Goal: Transaction & Acquisition: Purchase product/service

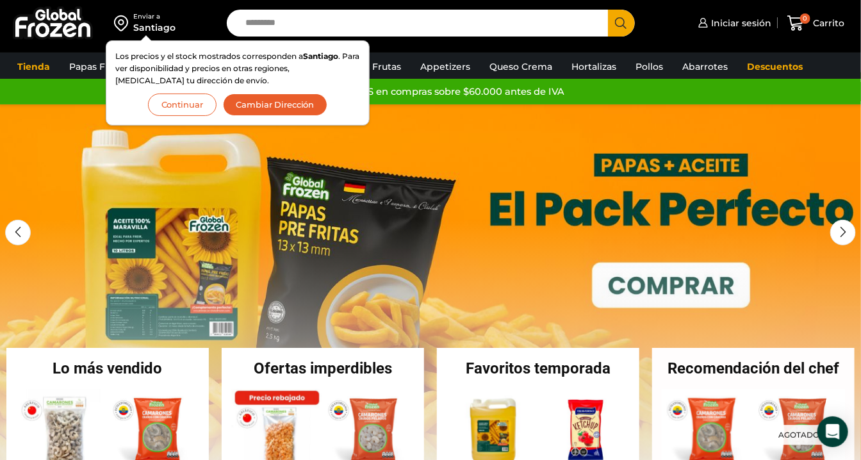
click at [193, 104] on button "Continuar" at bounding box center [182, 104] width 69 height 22
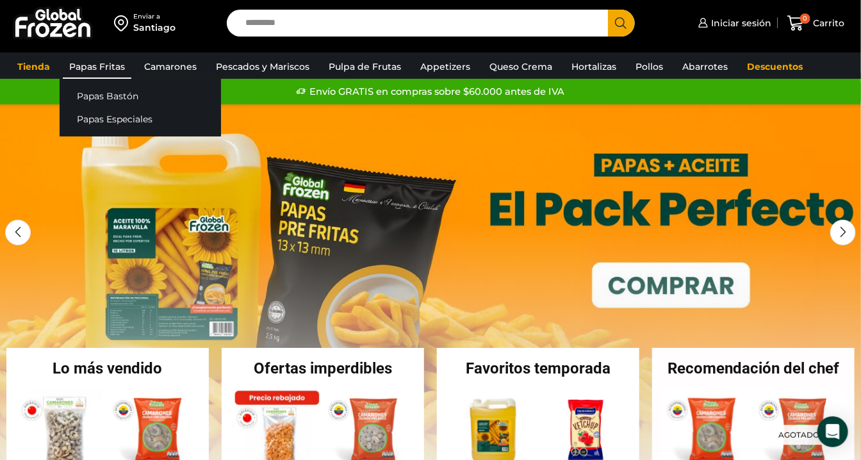
click at [97, 65] on link "Papas Fritas" at bounding box center [97, 66] width 69 height 24
click at [110, 90] on link "Papas Bastón" at bounding box center [140, 96] width 161 height 24
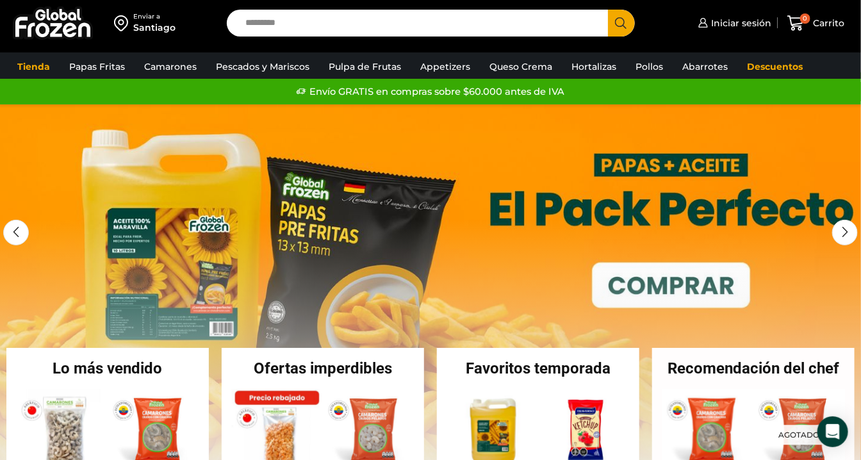
click at [35, 335] on link "1 / 3" at bounding box center [430, 296] width 861 height 384
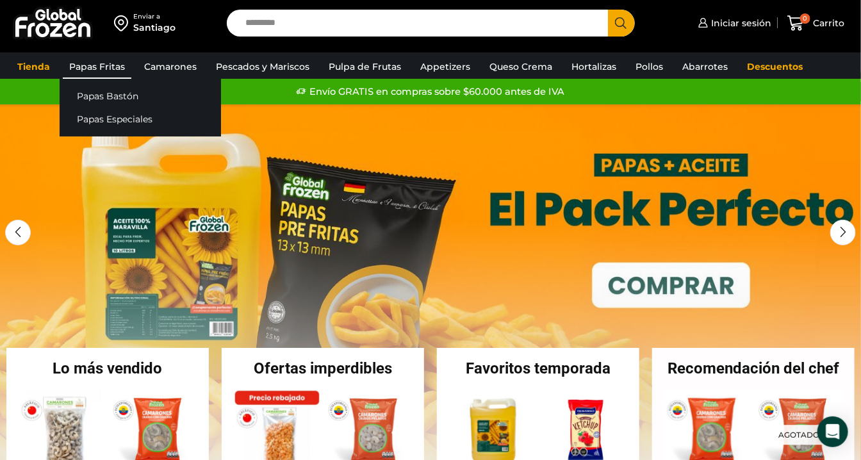
click at [113, 66] on link "Papas Fritas" at bounding box center [97, 66] width 69 height 24
click at [115, 99] on link "Papas Bastón" at bounding box center [140, 96] width 161 height 24
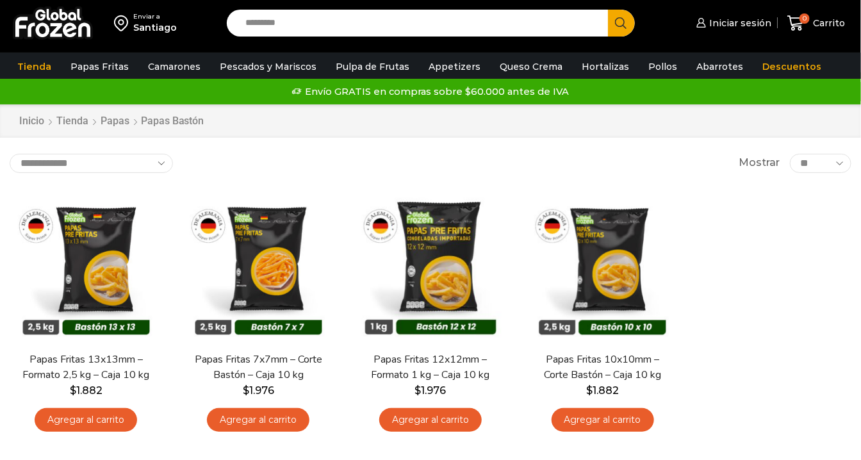
click at [788, 277] on div "En stock Vista Rápida Papas Fritas 13x13mm – Formato 2,5 kg – Caja 10 kg $ 1.88…" at bounding box center [430, 315] width 861 height 269
click at [782, 274] on div "En stock Vista Rápida Papas Fritas 13x13mm – Formato 2,5 kg – Caja 10 kg $ 1.88…" at bounding box center [430, 315] width 861 height 269
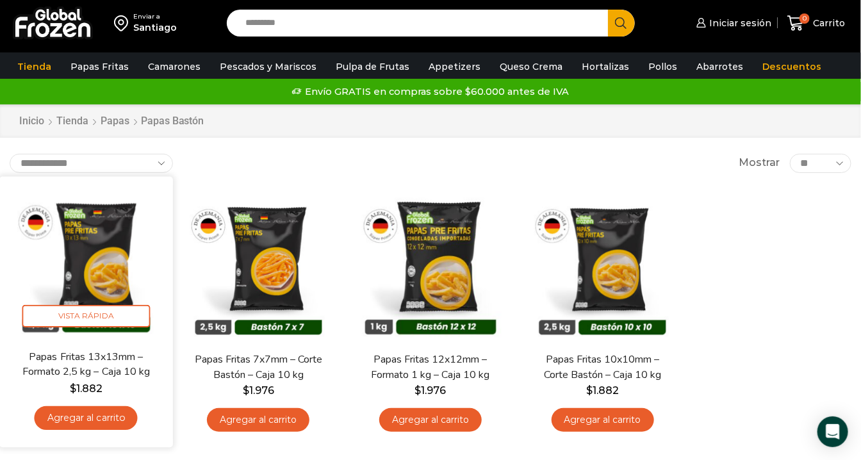
click at [136, 246] on img at bounding box center [86, 263] width 154 height 154
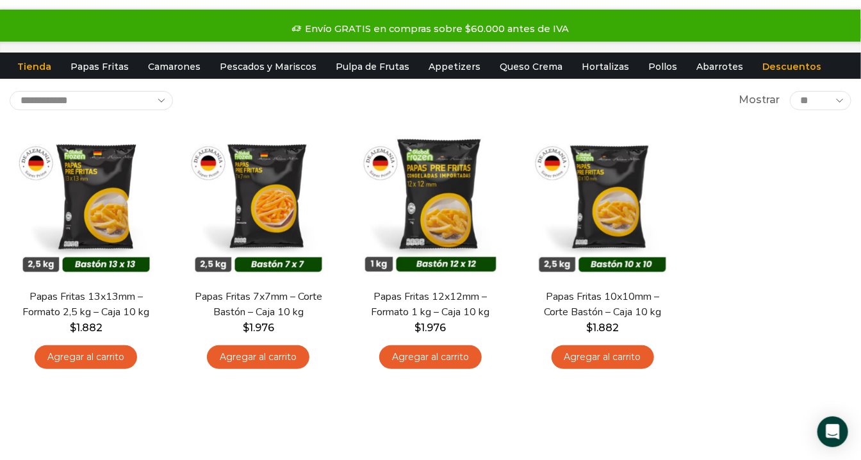
scroll to position [142, 0]
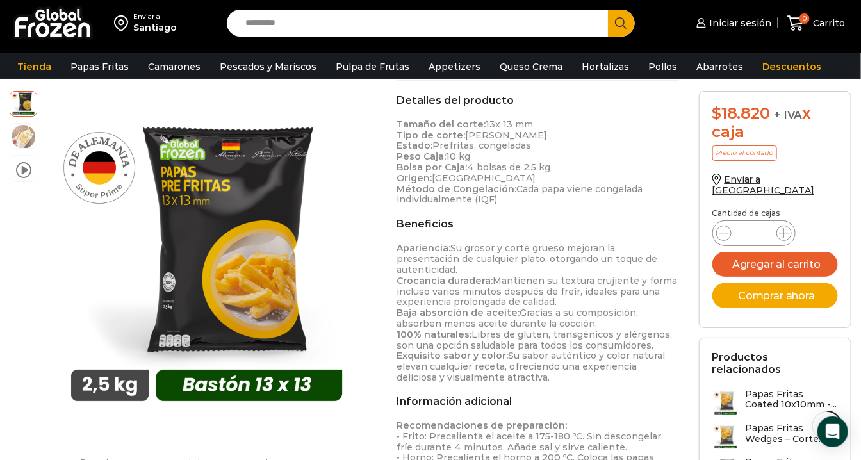
scroll to position [711, 0]
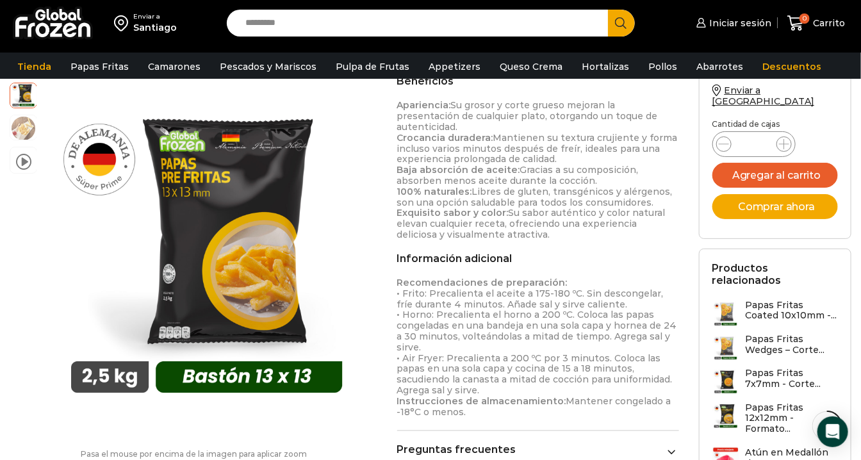
click at [537, 284] on p "Recomendaciones de preparación: • Frito: Precalienta el aceite a 175-180 ºC. Si…" at bounding box center [538, 348] width 282 height 140
click at [500, 302] on p "Recomendaciones de preparación: • Frito: Precalienta el aceite a 175-180 ºC. Si…" at bounding box center [538, 348] width 282 height 140
click at [498, 335] on p "Recomendaciones de preparación: • Frito: Precalienta el aceite a 175-180 ºC. Si…" at bounding box center [538, 348] width 282 height 140
click at [499, 339] on p "Recomendaciones de preparación: • Frito: Precalienta el aceite a 175-180 ºC. Si…" at bounding box center [538, 348] width 282 height 140
click at [513, 380] on p "Recomendaciones de preparación: • Frito: Precalienta el aceite a 175-180 ºC. Si…" at bounding box center [538, 348] width 282 height 140
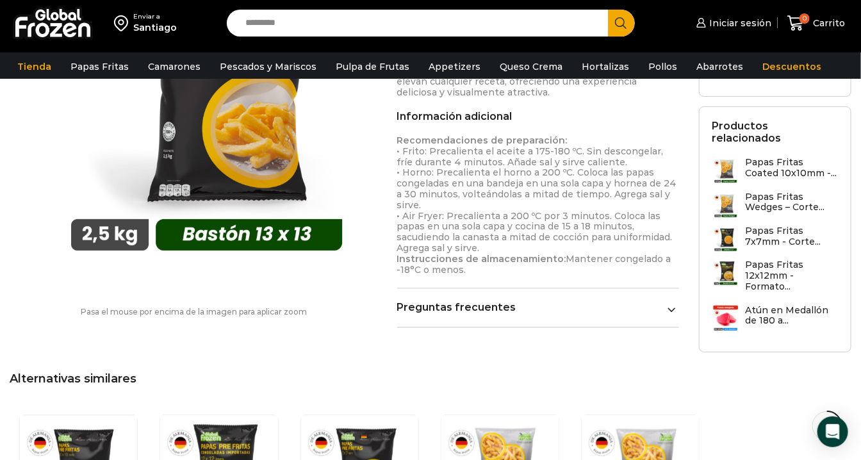
click at [661, 302] on link "Preguntas frecuentes" at bounding box center [538, 308] width 282 height 12
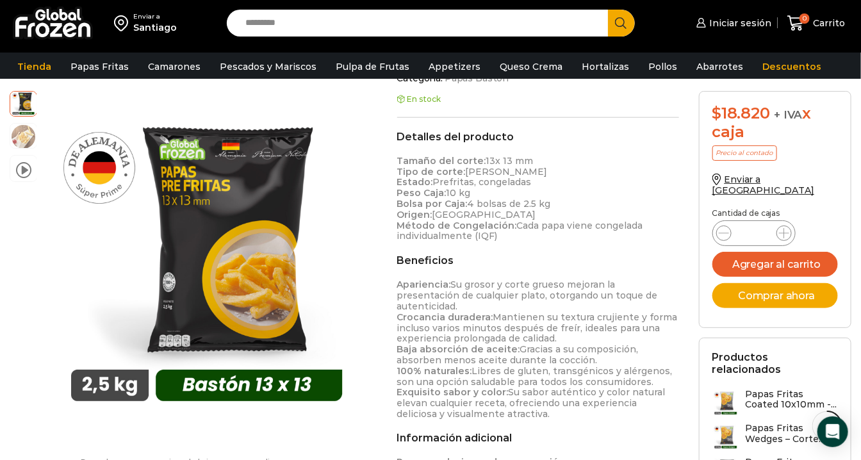
scroll to position [498, 0]
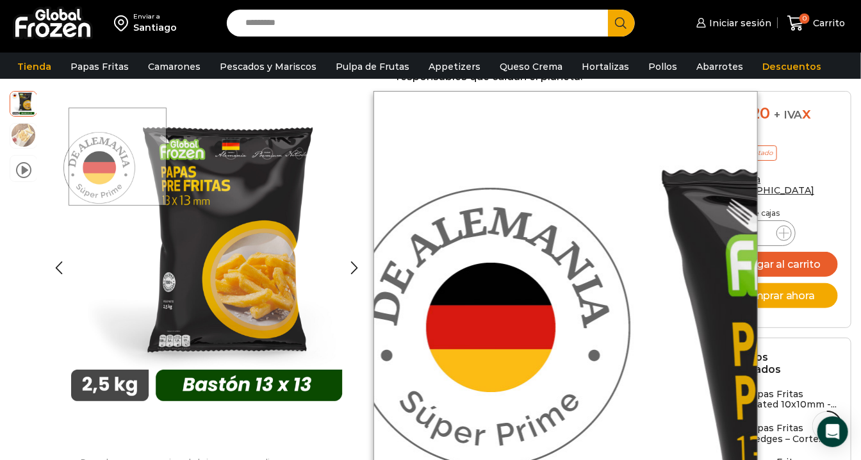
click at [28, 137] on img at bounding box center [23, 135] width 26 height 26
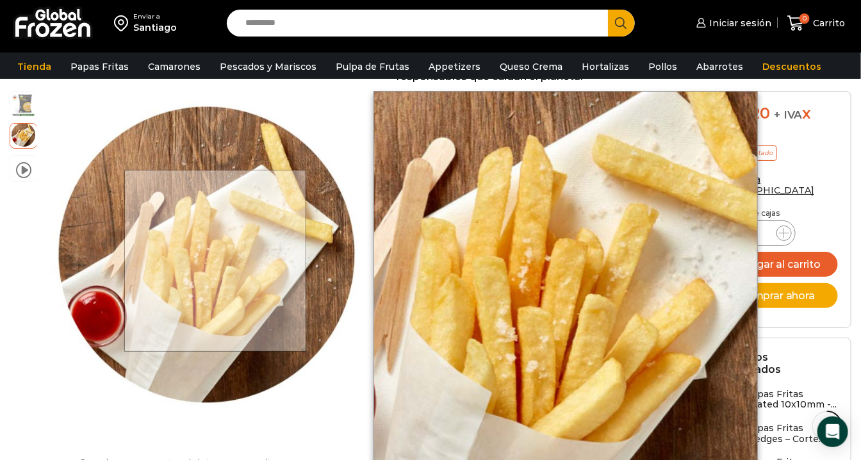
click at [125, 419] on div at bounding box center [206, 268] width 327 height 354
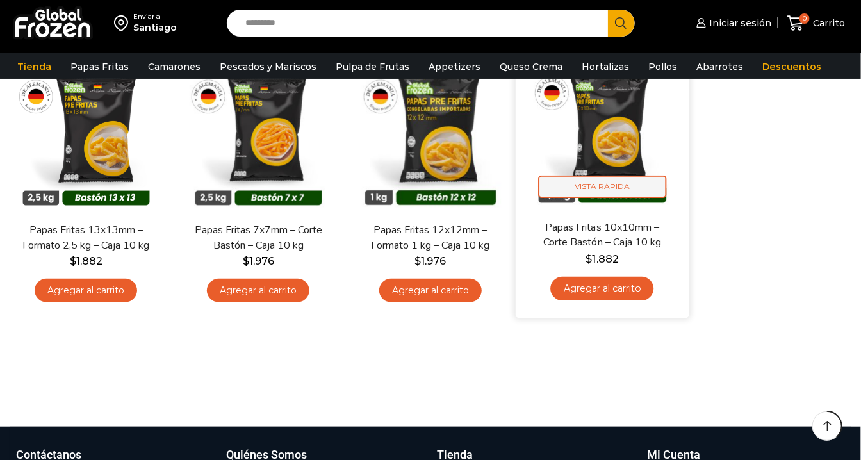
scroll to position [142, 0]
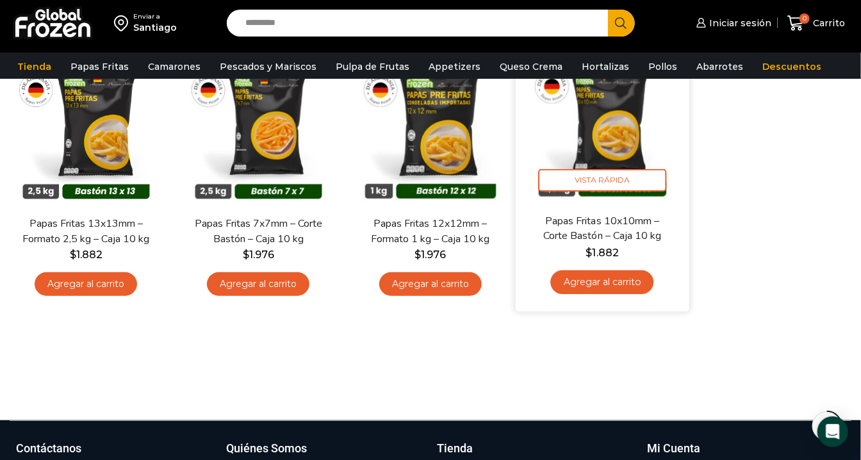
click at [615, 163] on img at bounding box center [603, 127] width 154 height 154
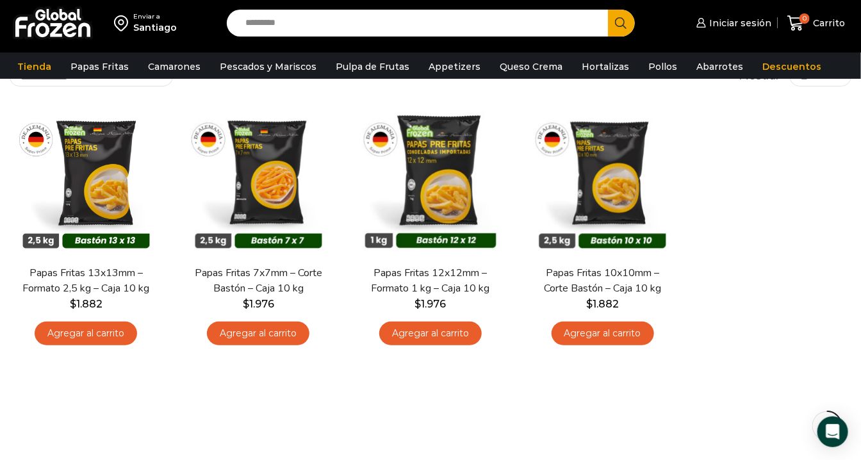
scroll to position [71, 0]
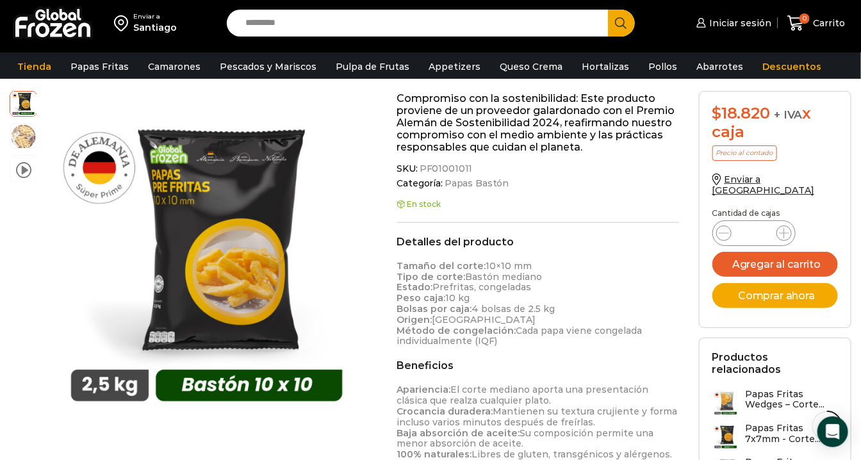
scroll to position [640, 0]
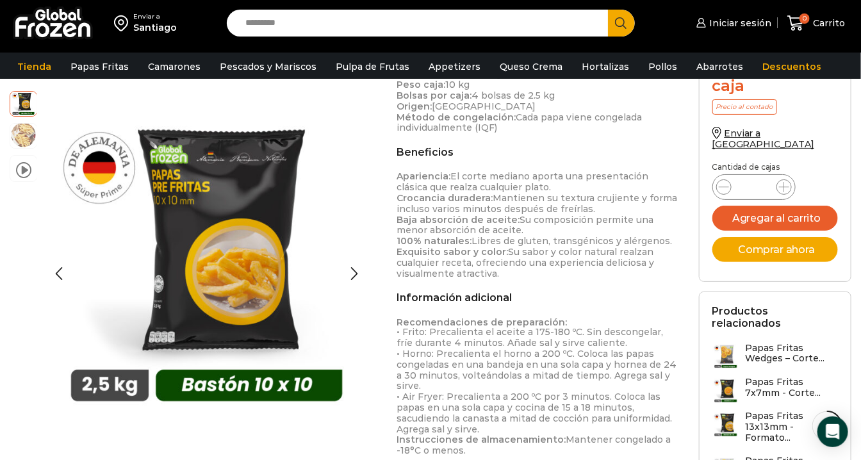
click at [24, 126] on img at bounding box center [23, 135] width 26 height 26
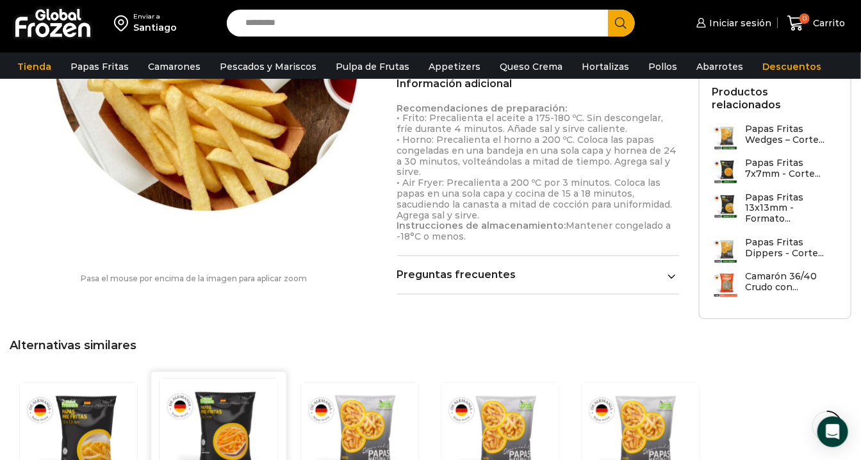
scroll to position [1067, 0]
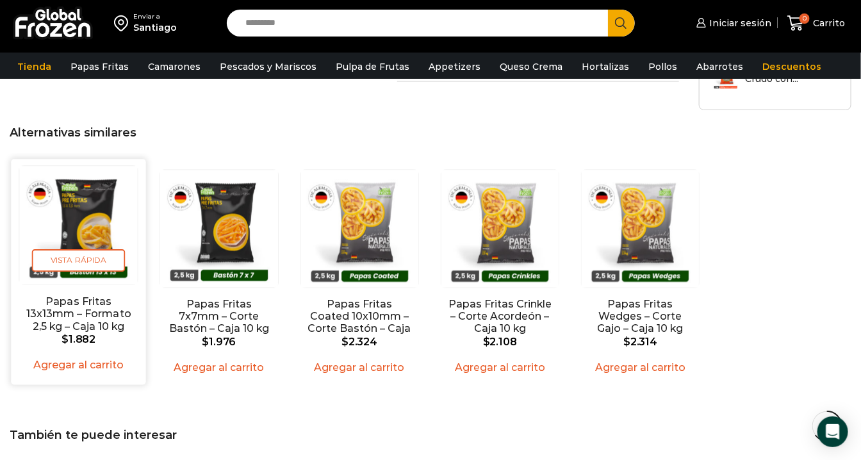
click at [88, 182] on img "1 / 5" at bounding box center [78, 225] width 118 height 118
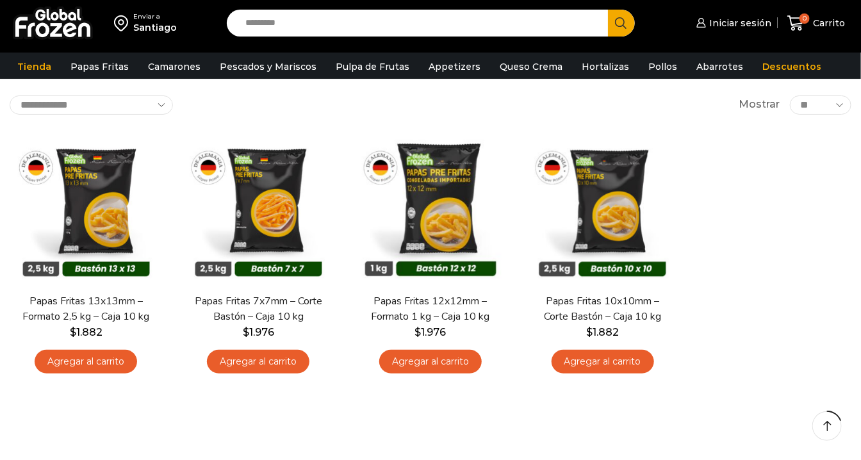
scroll to position [71, 0]
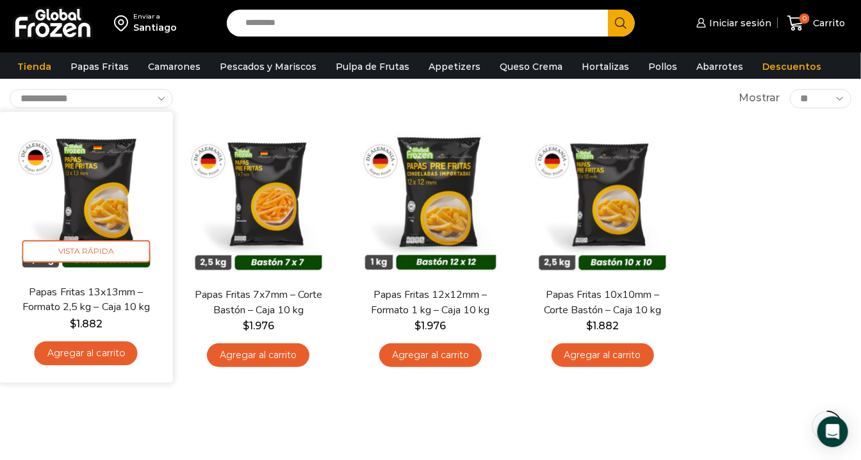
click at [154, 190] on img at bounding box center [86, 198] width 154 height 154
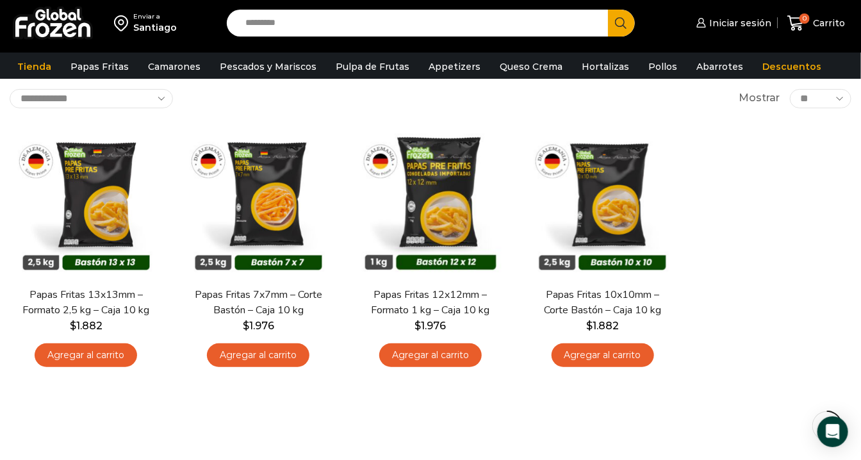
click at [836, 340] on div "En stock [GEOGRAPHIC_DATA] Papas Fritas 13x13mm – Formato 2,5 kg – Caja 10 kg $…" at bounding box center [430, 250] width 861 height 269
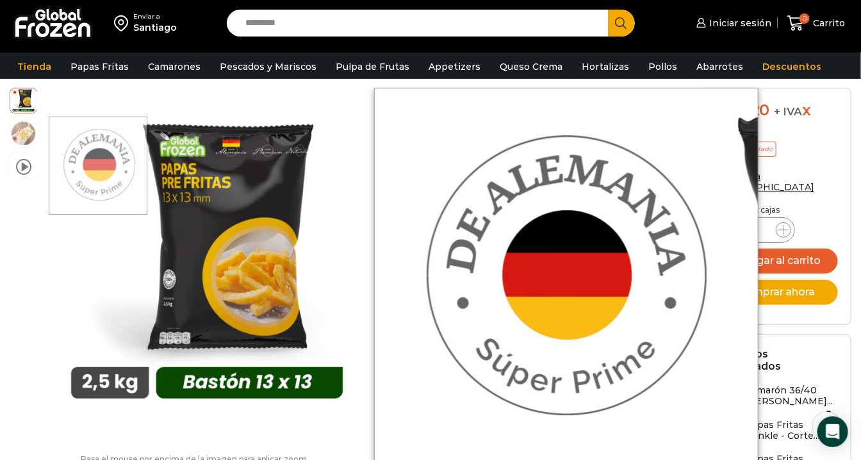
drag, startPoint x: 99, startPoint y: 165, endPoint x: 60, endPoint y: 248, distance: 92.2
click at [60, 248] on div at bounding box center [197, 252] width 328 height 328
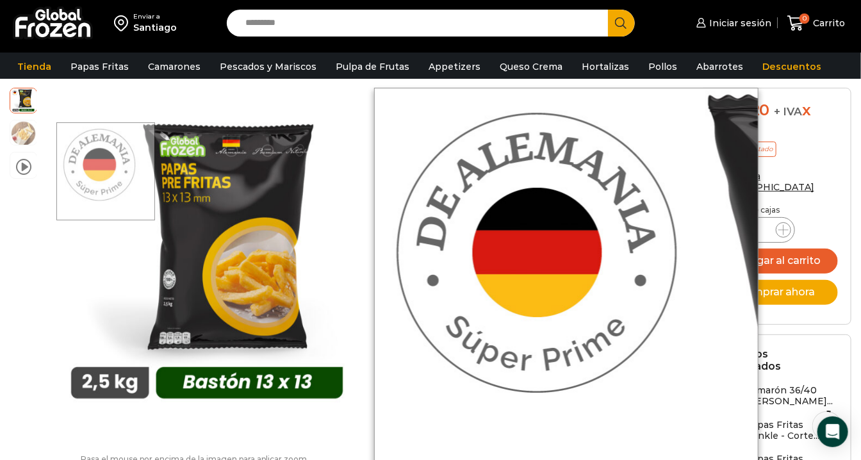
drag, startPoint x: 107, startPoint y: 171, endPoint x: 50, endPoint y: 259, distance: 104.6
click at [50, 259] on div at bounding box center [197, 252] width 328 height 328
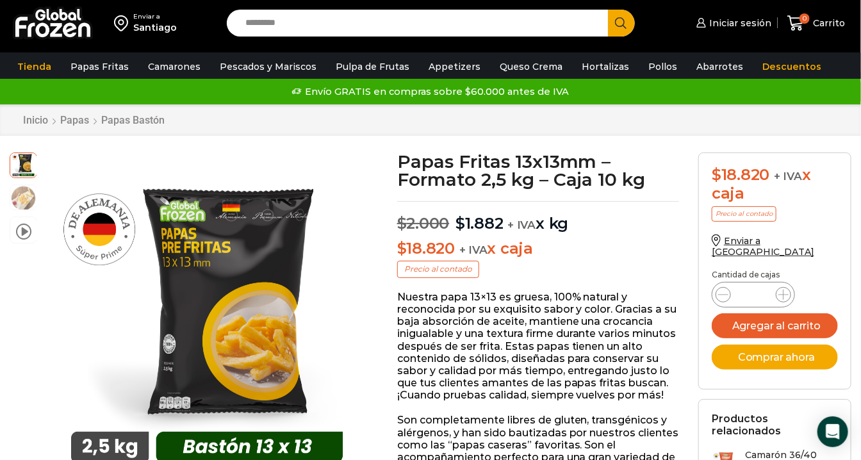
click at [534, 123] on div "Inicio Papas Papas Bastón" at bounding box center [430, 120] width 835 height 12
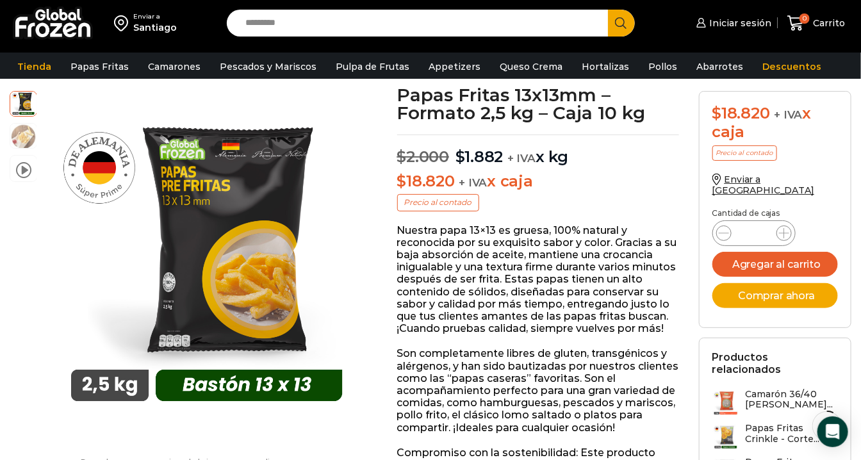
scroll to position [142, 0]
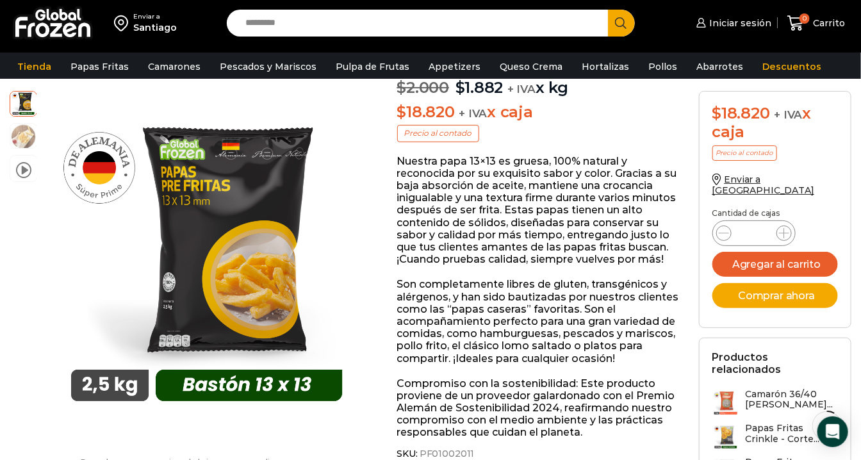
click at [556, 237] on p "Nuestra papa 13×13 es gruesa, 100% natural y reconocida por su exquisito sabor …" at bounding box center [538, 210] width 282 height 111
click at [558, 196] on p "Nuestra papa 13×13 es gruesa, 100% natural y reconocida por su exquisito sabor …" at bounding box center [538, 210] width 282 height 111
drag, startPoint x: 587, startPoint y: 235, endPoint x: 546, endPoint y: 235, distance: 41.0
click at [546, 235] on p "Nuestra papa 13×13 es gruesa, 100% natural y reconocida por su exquisito sabor …" at bounding box center [538, 210] width 282 height 111
drag, startPoint x: 546, startPoint y: 235, endPoint x: 583, endPoint y: 243, distance: 38.7
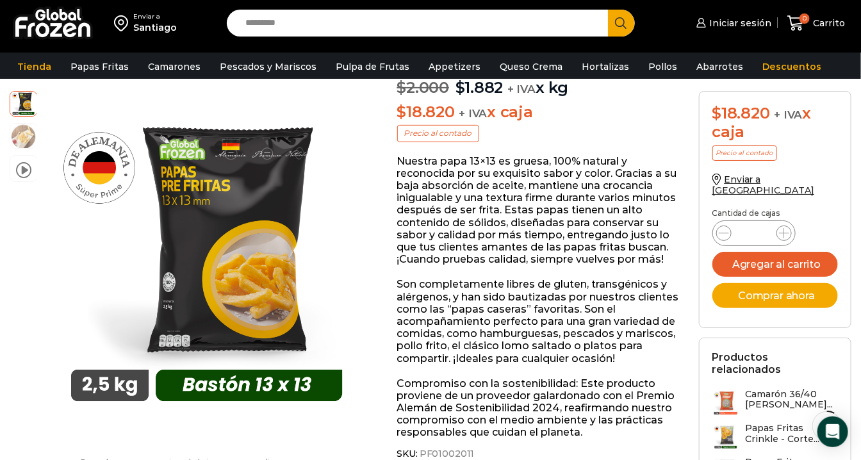
click at [583, 243] on p "Nuestra papa 13×13 es gruesa, 100% natural y reconocida por su exquisito sabor …" at bounding box center [538, 210] width 282 height 111
drag, startPoint x: 526, startPoint y: 248, endPoint x: 482, endPoint y: 244, distance: 44.4
click at [482, 244] on p "Nuestra papa 13×13 es gruesa, 100% natural y reconocida por su exquisito sabor …" at bounding box center [538, 210] width 282 height 111
drag, startPoint x: 482, startPoint y: 244, endPoint x: 588, endPoint y: 248, distance: 106.4
click at [588, 248] on p "Nuestra papa 13×13 es gruesa, 100% natural y reconocida por su exquisito sabor …" at bounding box center [538, 210] width 282 height 111
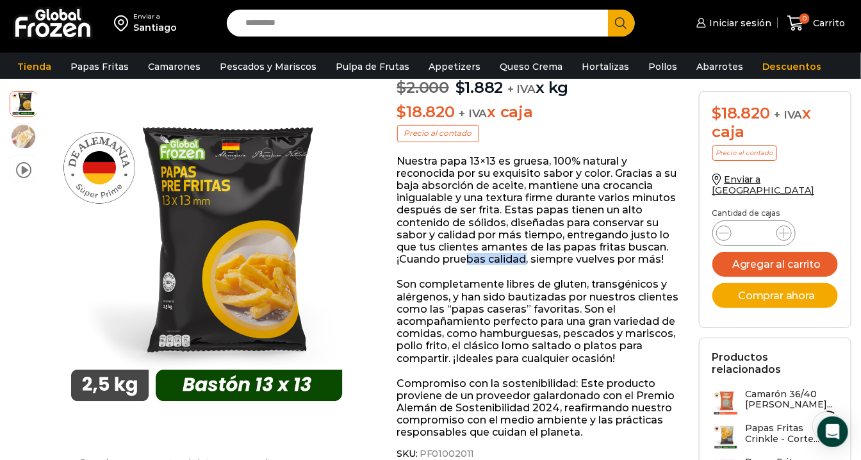
drag, startPoint x: 526, startPoint y: 254, endPoint x: 467, endPoint y: 254, distance: 58.9
click at [467, 254] on p "Nuestra papa 13×13 es gruesa, 100% natural y reconocida por su exquisito sabor …" at bounding box center [538, 210] width 282 height 111
drag, startPoint x: 467, startPoint y: 254, endPoint x: 546, endPoint y: 255, distance: 78.8
click at [546, 255] on p "Nuestra papa 13×13 es gruesa, 100% natural y reconocida por su exquisito sabor …" at bounding box center [538, 210] width 282 height 111
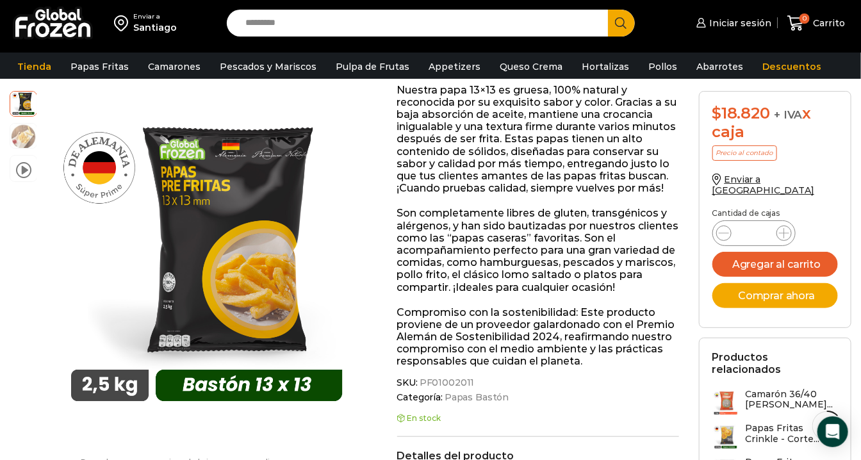
scroll to position [284, 0]
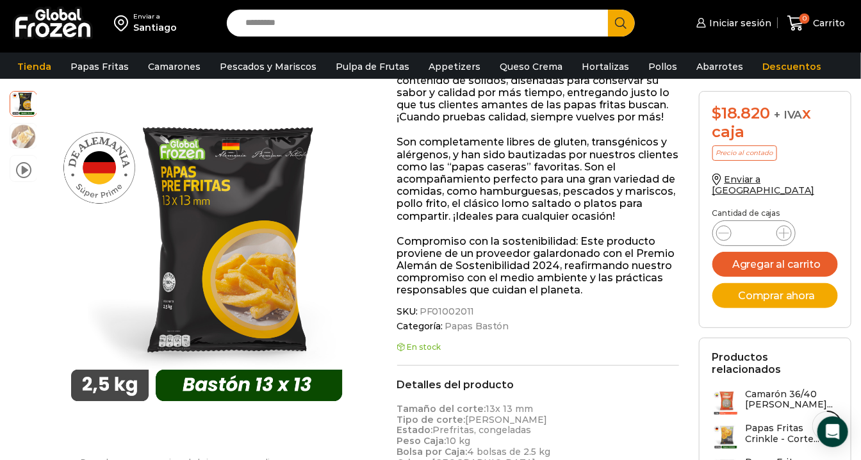
click at [591, 283] on p "Compromiso con la sostenibilidad: Este producto proviene de un proveedor galard…" at bounding box center [538, 265] width 282 height 61
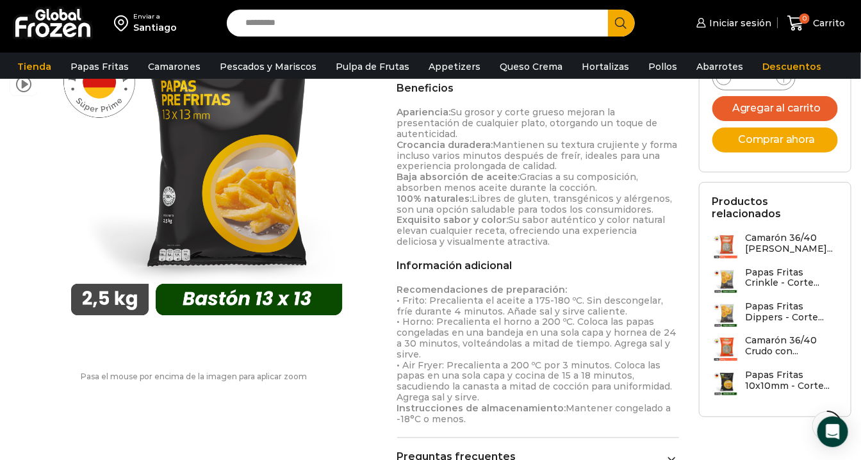
scroll to position [782, 0]
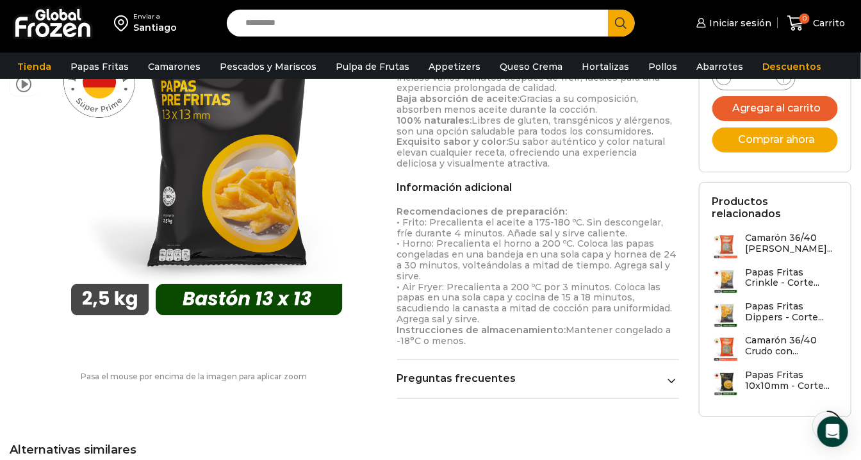
click at [520, 225] on p "Recomendaciones de preparación: • Frito: Precalienta el aceite a 175-180 ºC. Si…" at bounding box center [538, 277] width 282 height 140
click at [432, 212] on p "Recomendaciones de preparación: • Frito: Precalienta el aceite a 175-180 ºC. Si…" at bounding box center [538, 277] width 282 height 140
click at [465, 311] on p "Recomendaciones de preparación: • Frito: Precalienta el aceite a 175-180 ºC. Si…" at bounding box center [538, 277] width 282 height 140
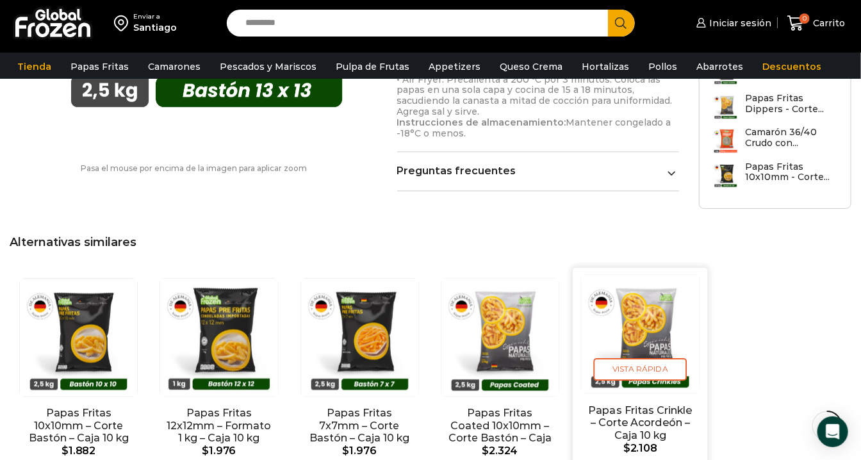
scroll to position [996, 0]
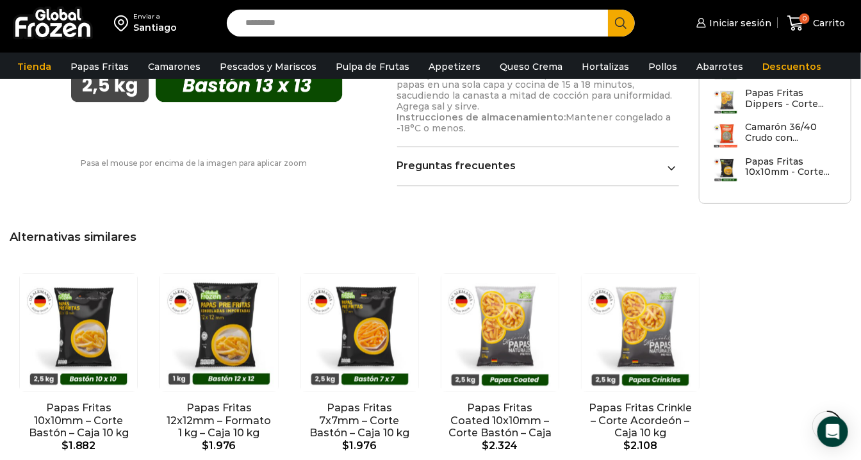
click at [667, 161] on span at bounding box center [671, 165] width 8 height 8
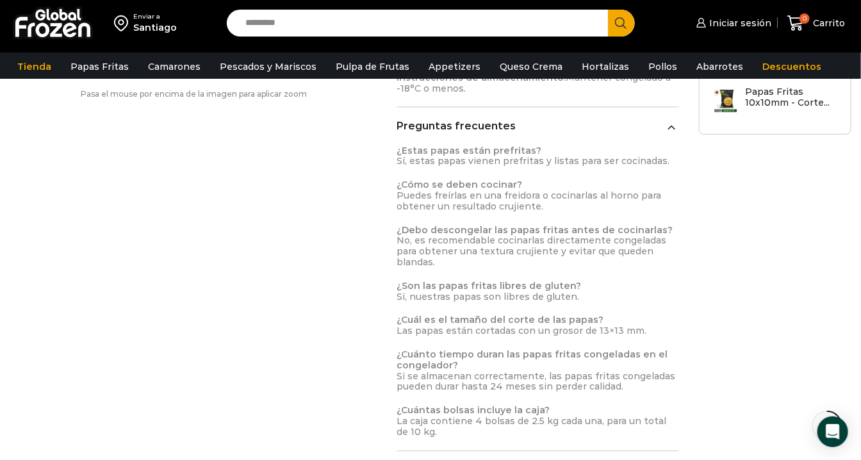
scroll to position [1067, 0]
